Goal: Book appointment/travel/reservation

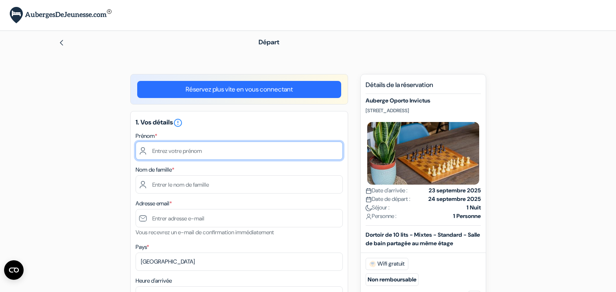
click at [170, 151] on input "text" at bounding box center [238, 151] width 207 height 18
type input "MALO"
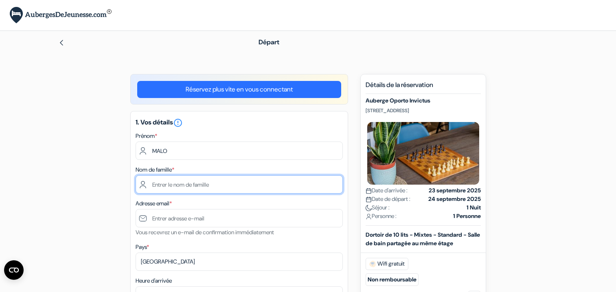
click at [205, 185] on input "text" at bounding box center [238, 184] width 207 height 18
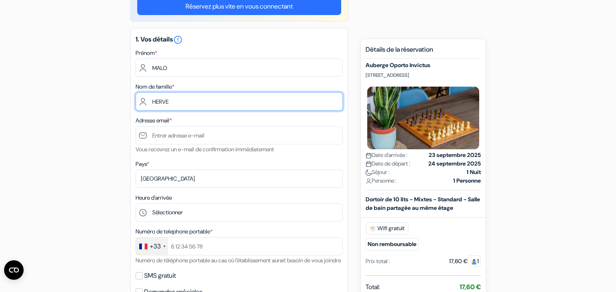
type input "HERVE"
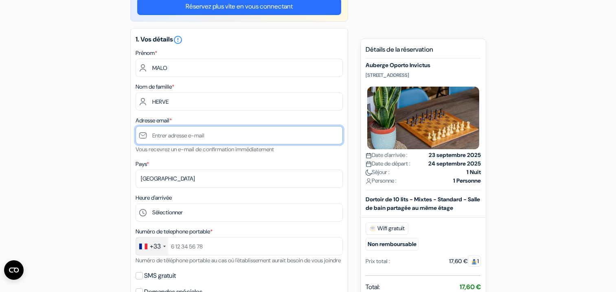
click at [184, 133] on input "text" at bounding box center [238, 135] width 207 height 18
click at [220, 135] on input "[EMAIL_ADDRESS] .net" at bounding box center [238, 135] width 207 height 18
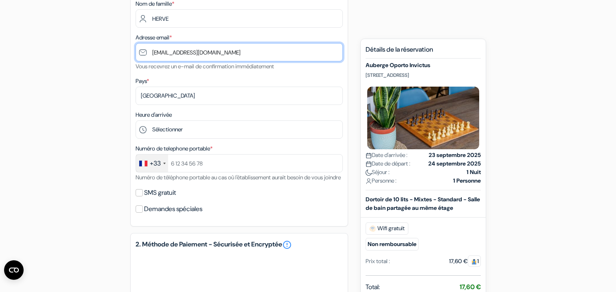
type input "[EMAIL_ADDRESS][DOMAIN_NAME]"
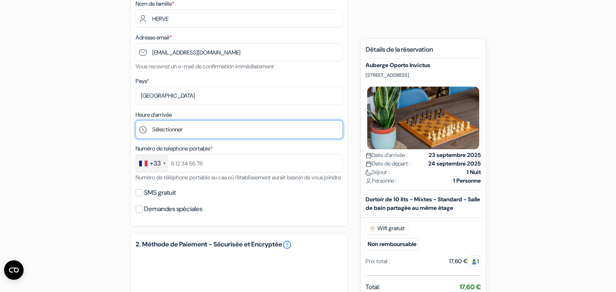
click at [135, 120] on select "Sélectionner 1:00 2:00 3:00 4:00 5:00 6:00 7:00 8:00 9:00 10:00 11:00 12:00 13:…" at bounding box center [238, 129] width 207 height 18
select select "14"
click option "14:00" at bounding box center [0, 0] width 0 height 0
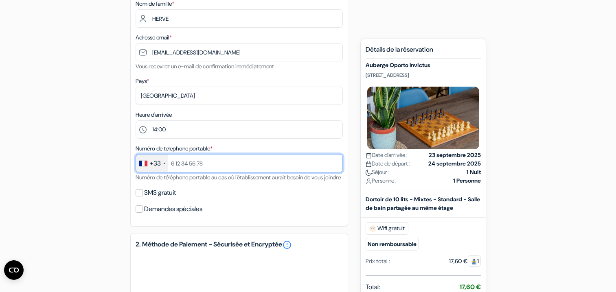
click at [218, 164] on input "text" at bounding box center [238, 163] width 207 height 18
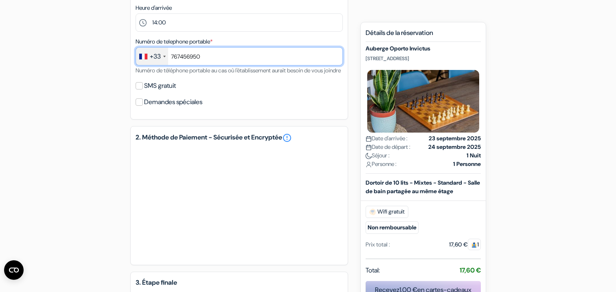
scroll to position [356, 0]
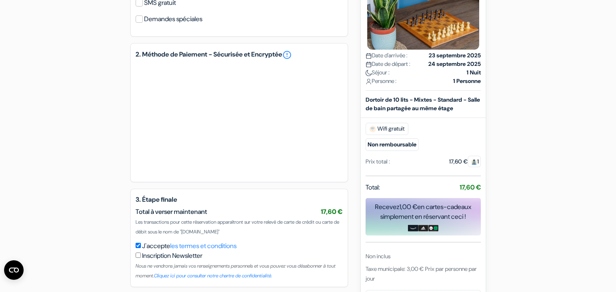
type input "767456950"
